Goal: Task Accomplishment & Management: Manage account settings

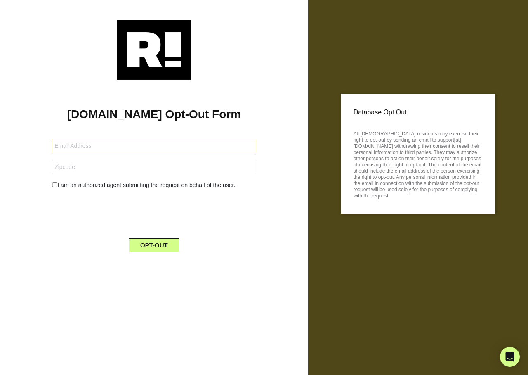
type input "melis61369@msn.com"
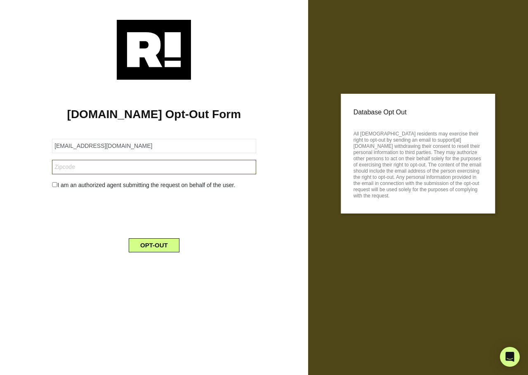
type input "80543"
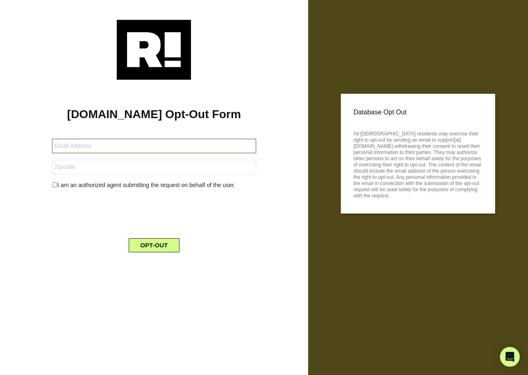
type input "kellycope54@gmail.com"
type input "509"
